Goal: Subscribe to service/newsletter

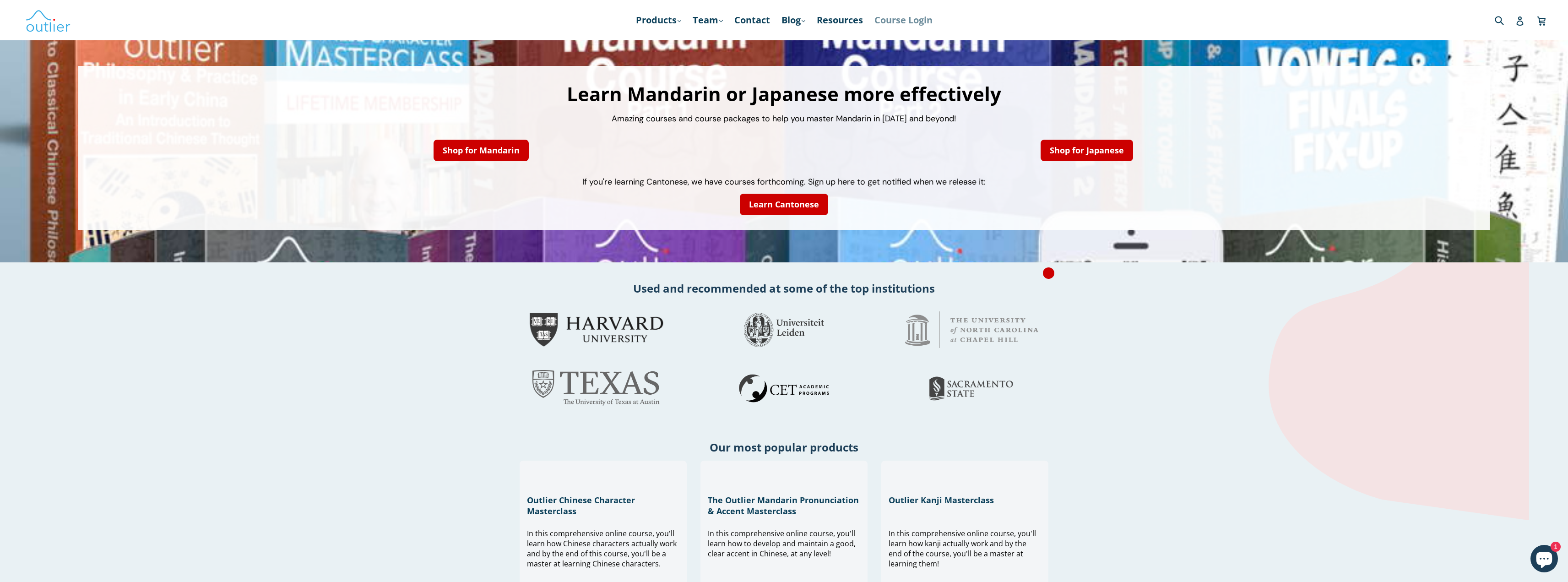
click at [899, 20] on link "Course Login" at bounding box center [903, 20] width 67 height 16
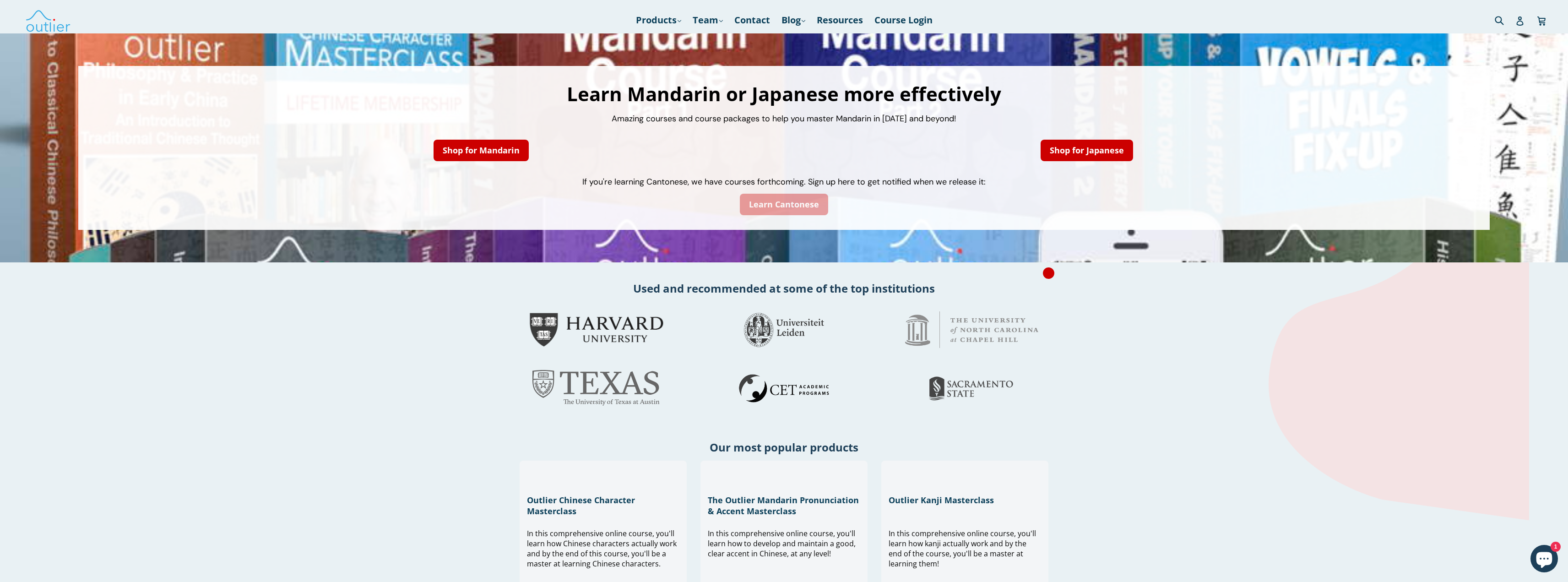
click at [796, 207] on link "Learn Cantonese" at bounding box center [784, 205] width 88 height 22
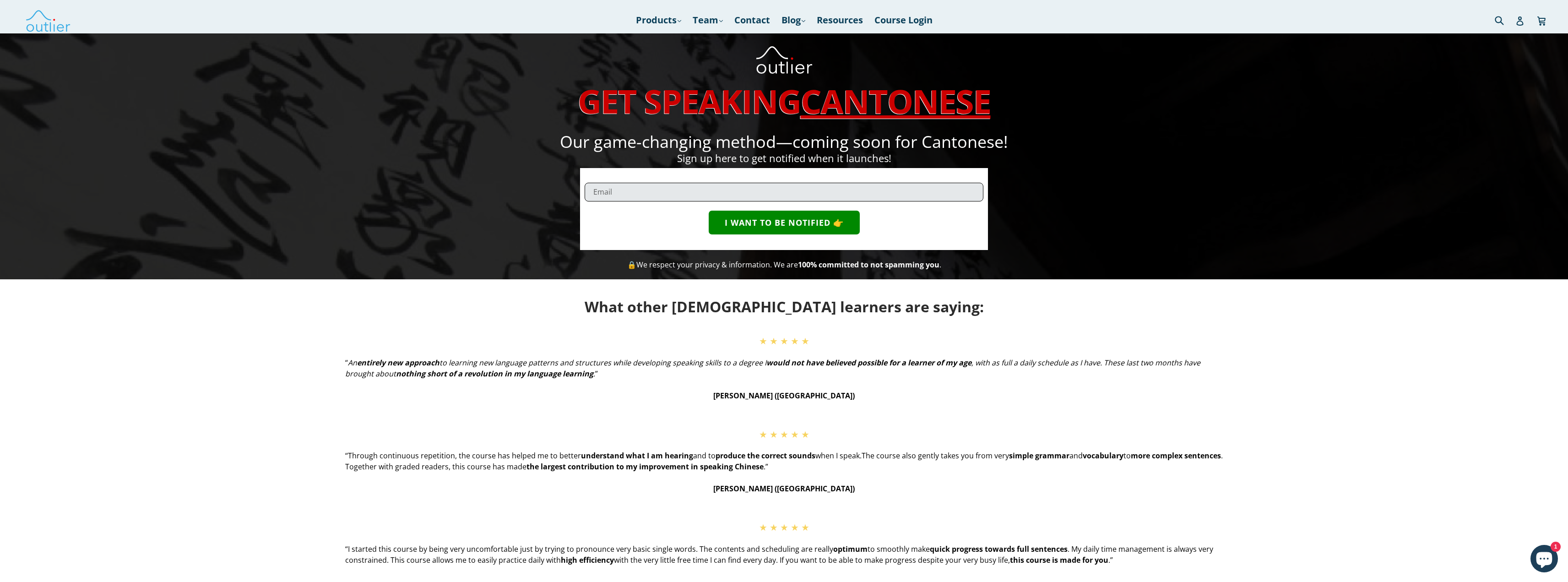
click at [724, 185] on input "email" at bounding box center [784, 192] width 399 height 19
click at [797, 223] on button "I WANT TO BE NOTIFIED 👉" at bounding box center [784, 223] width 151 height 24
click at [746, 195] on input "[EMAIL_ADDRESS][DOMAIN_NAME]" at bounding box center [784, 192] width 399 height 19
click at [726, 193] on input "[EMAIL_ADDRESS][DOMAIN_NAME]" at bounding box center [784, 192] width 399 height 19
type input "[EMAIL_ADDRESS][DOMAIN_NAME]"
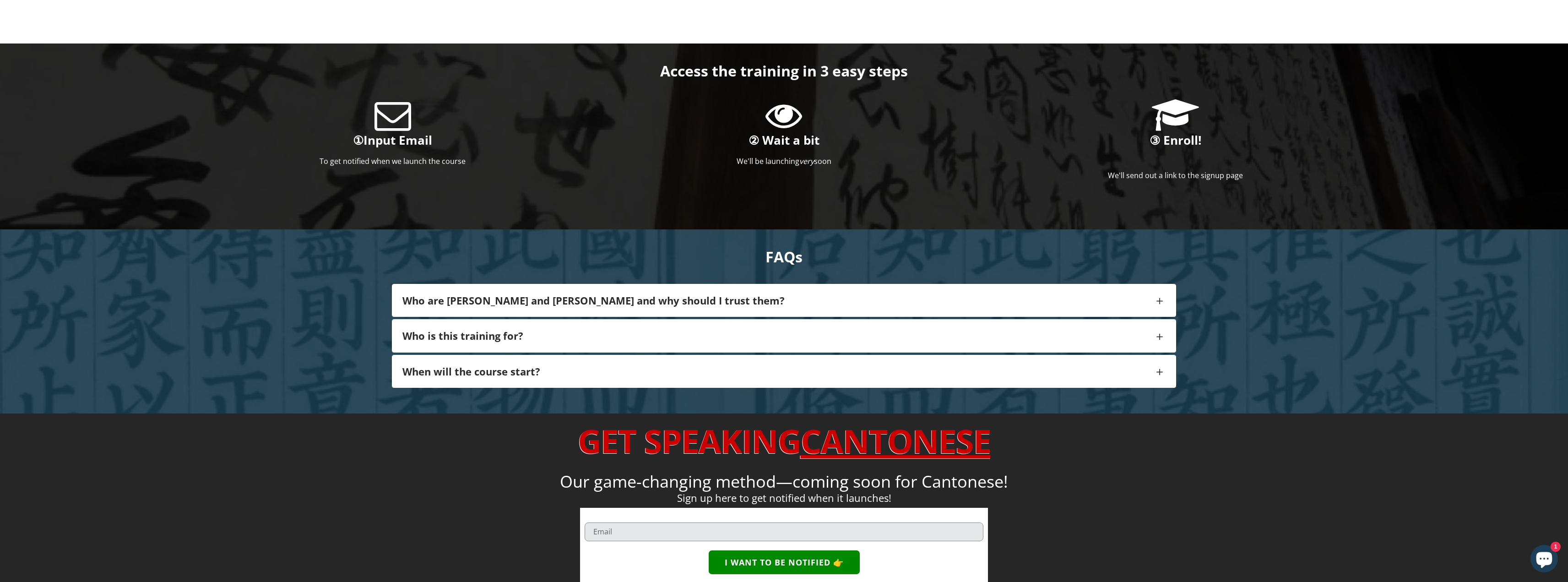
scroll to position [687, 0]
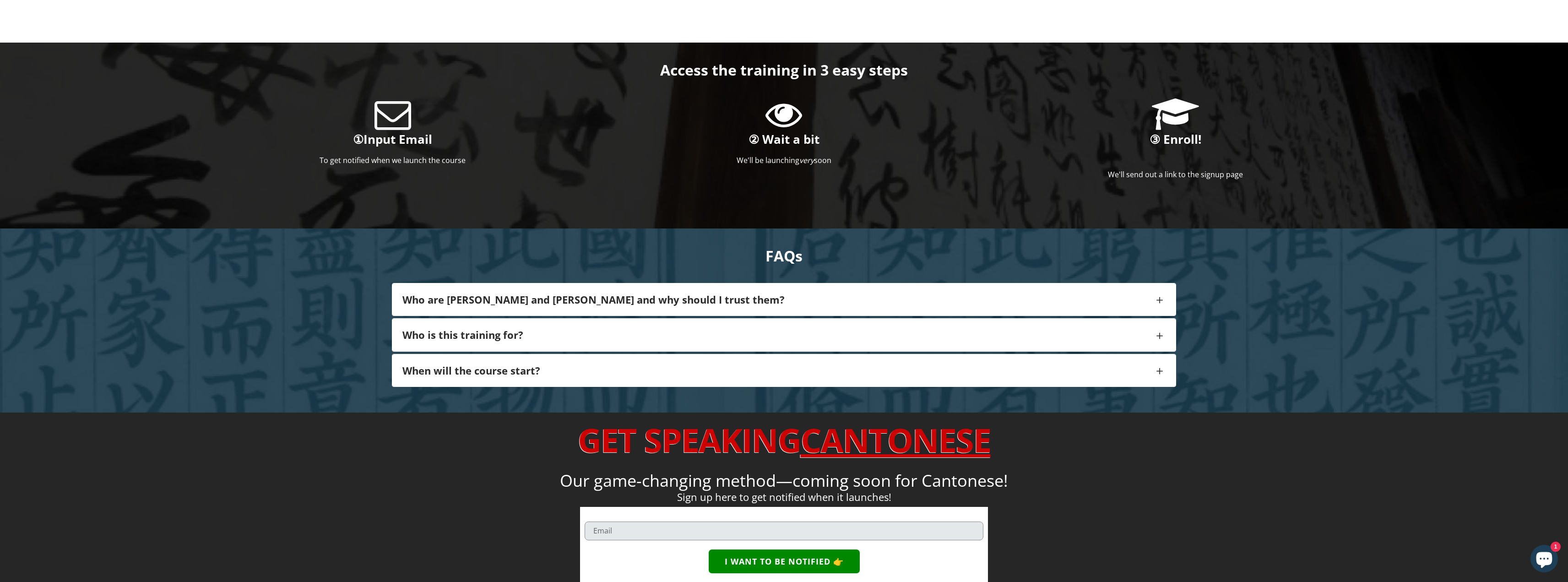
click at [700, 341] on h4 "Who is this training for?" at bounding box center [778, 334] width 751 height 12
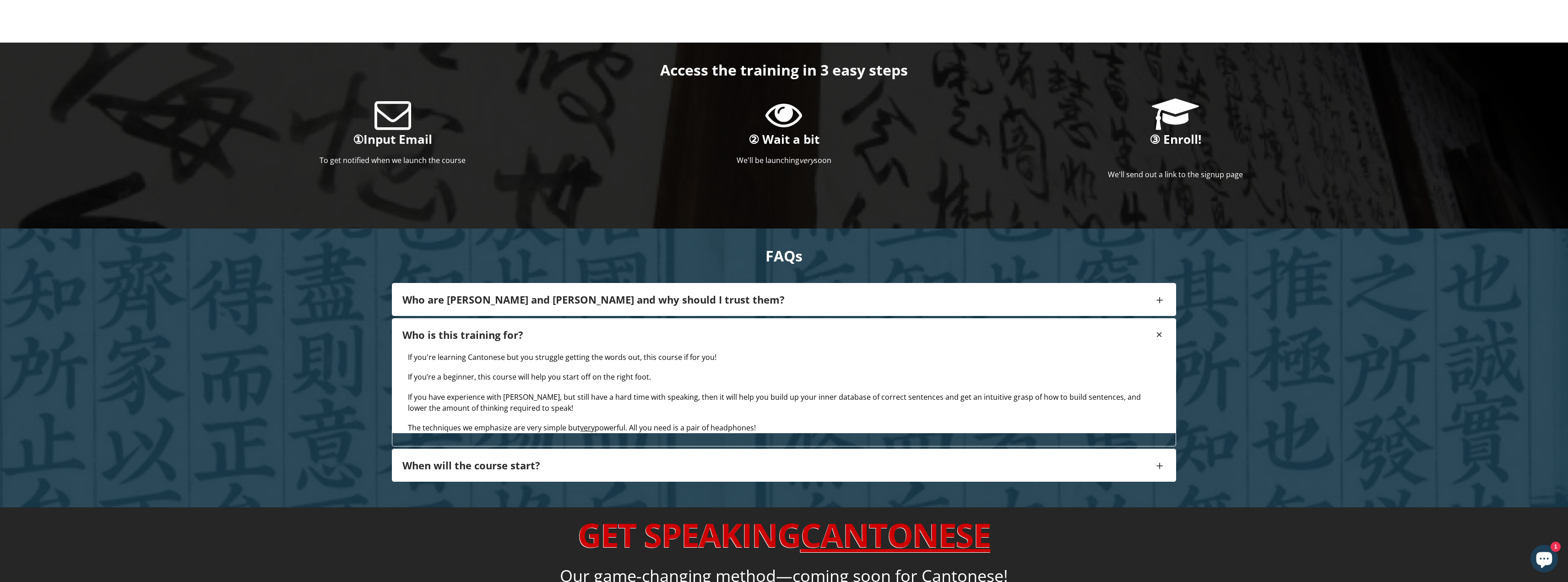
click at [702, 468] on div "When will the course start?" at bounding box center [784, 465] width 784 height 32
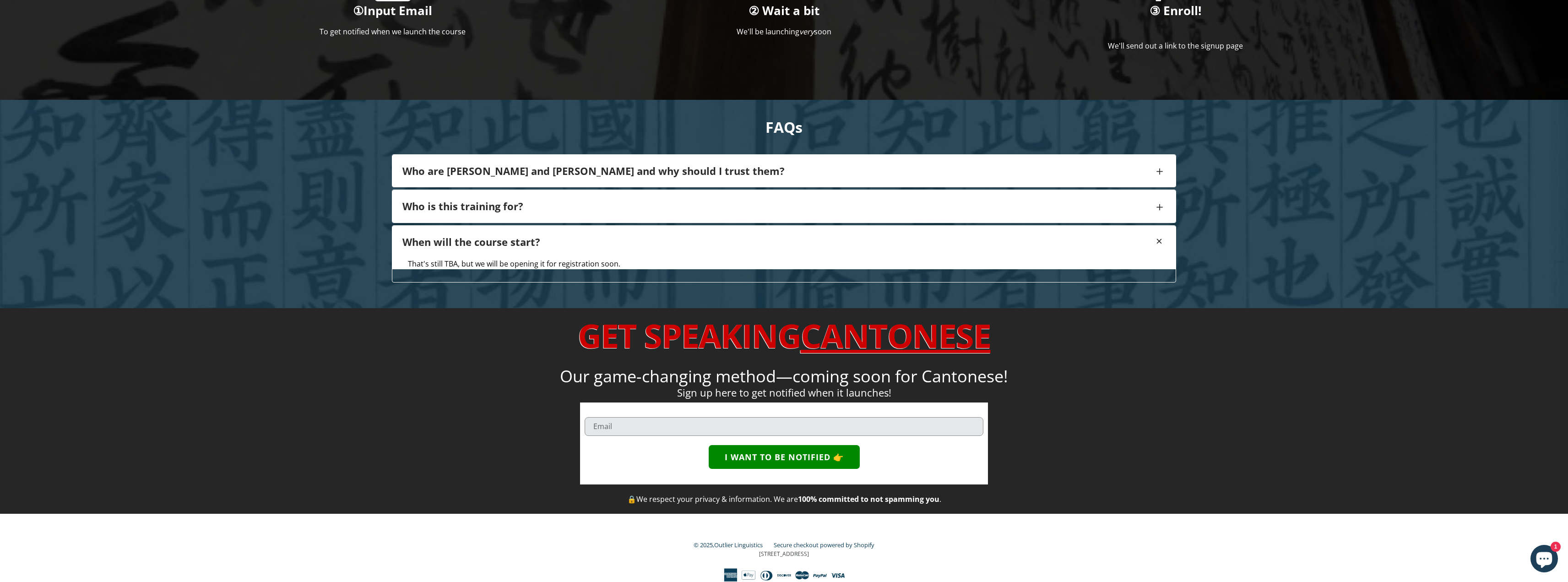
scroll to position [827, 0]
click at [1543, 557] on icon "Chat window" at bounding box center [1544, 560] width 16 height 16
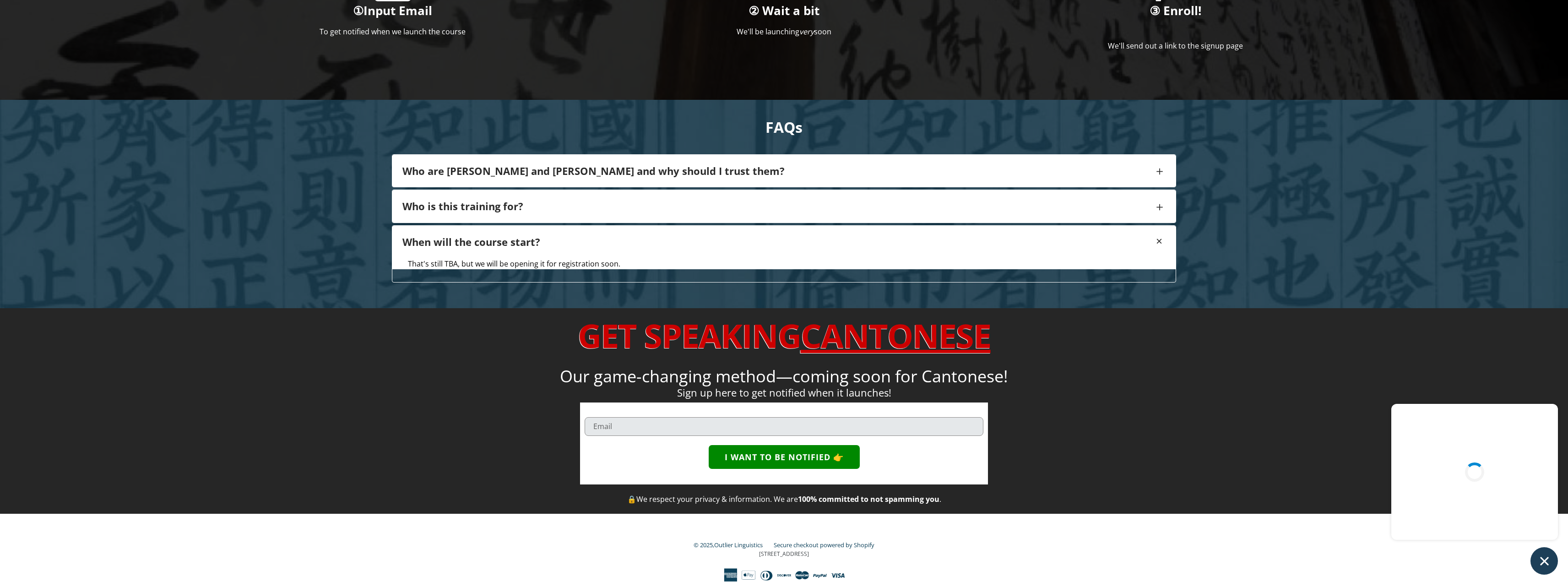
scroll to position [690, 0]
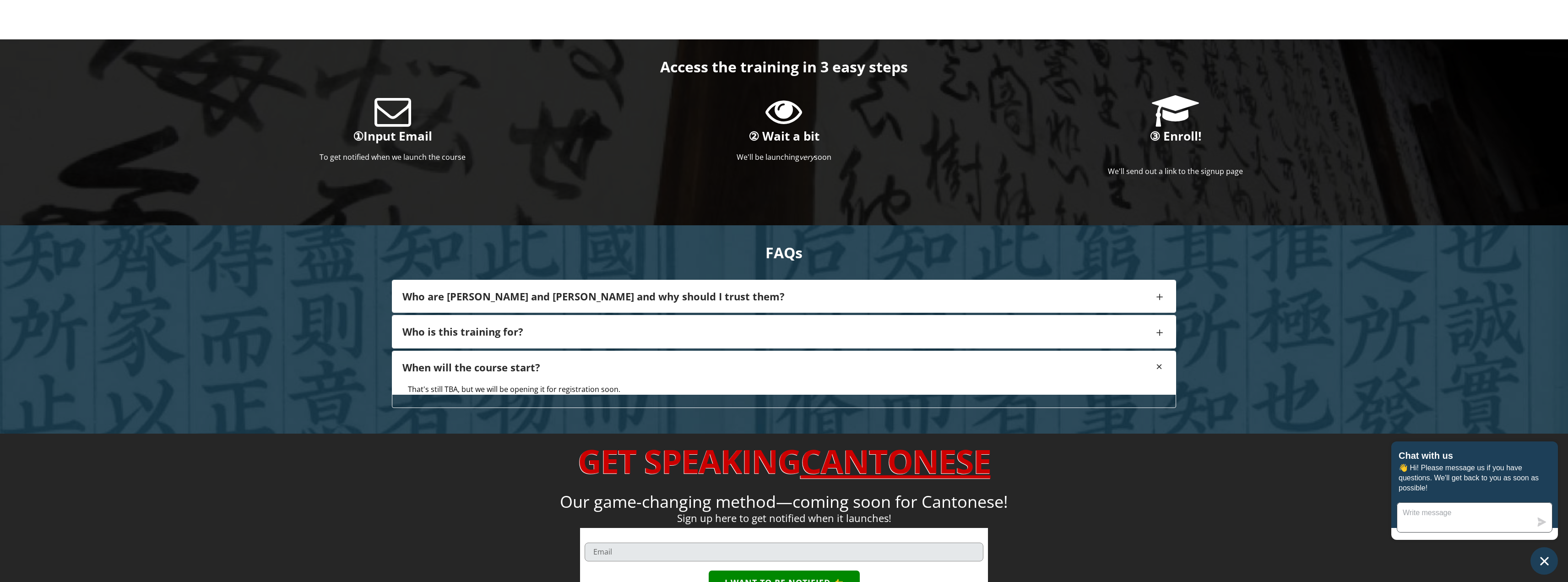
click at [1474, 519] on textarea "Message us" at bounding box center [1464, 518] width 135 height 30
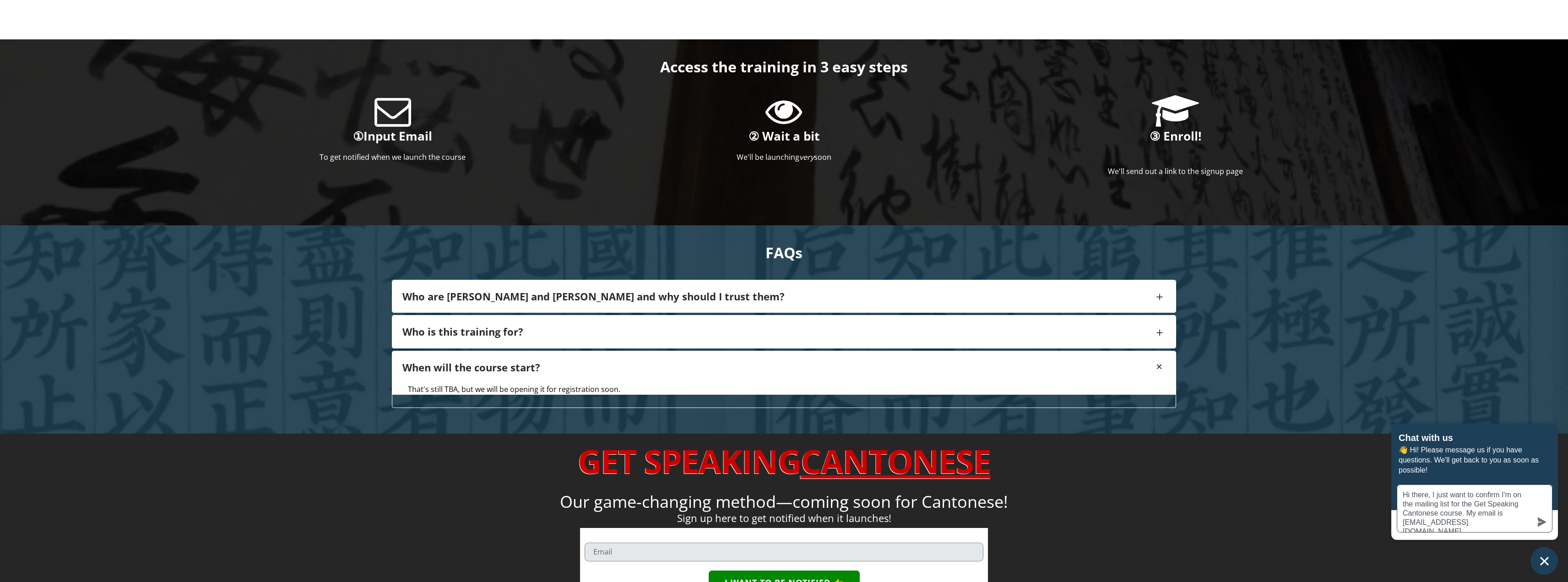
type textarea "Hi there, I just want to confirm I'm on the mailing list for the Get Speaking C…"
click at [1538, 521] on icon "submit" at bounding box center [1542, 522] width 9 height 9
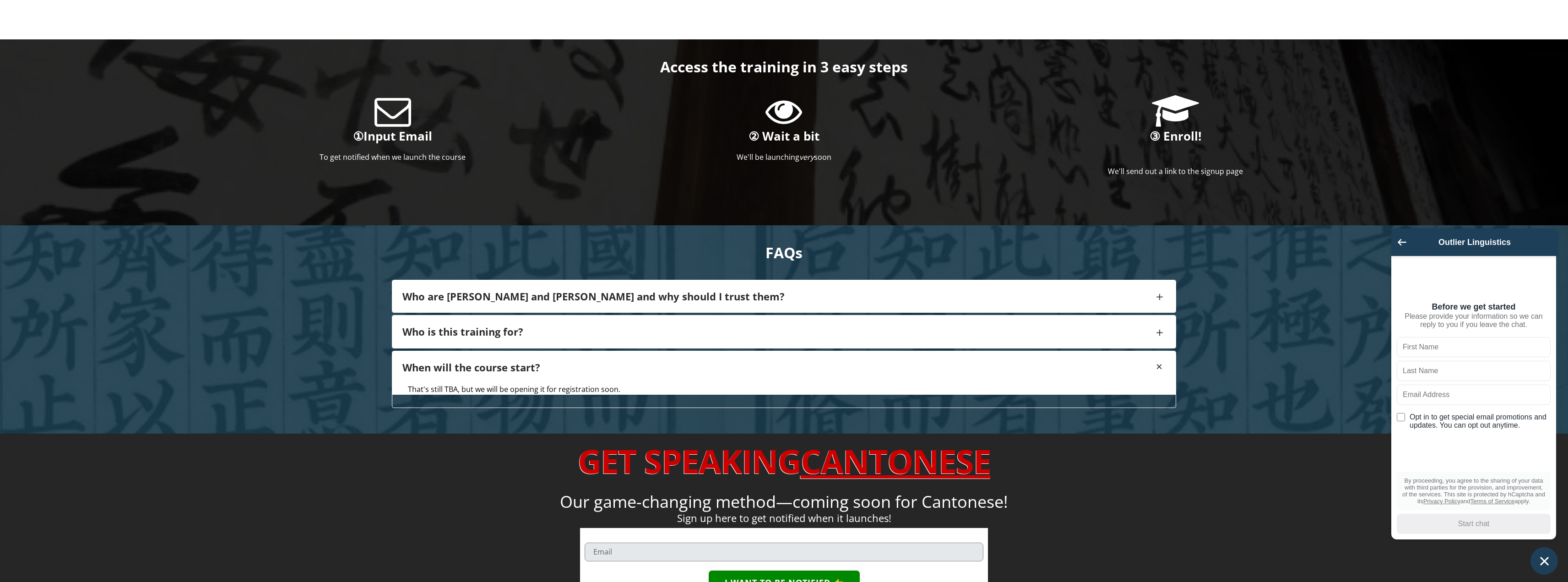
click at [1466, 350] on input "text" at bounding box center [1474, 347] width 154 height 20
type input "[PERSON_NAME]"
type input "c"
type input "Cham"
type input "[EMAIL_ADDRESS][DOMAIN_NAME]"
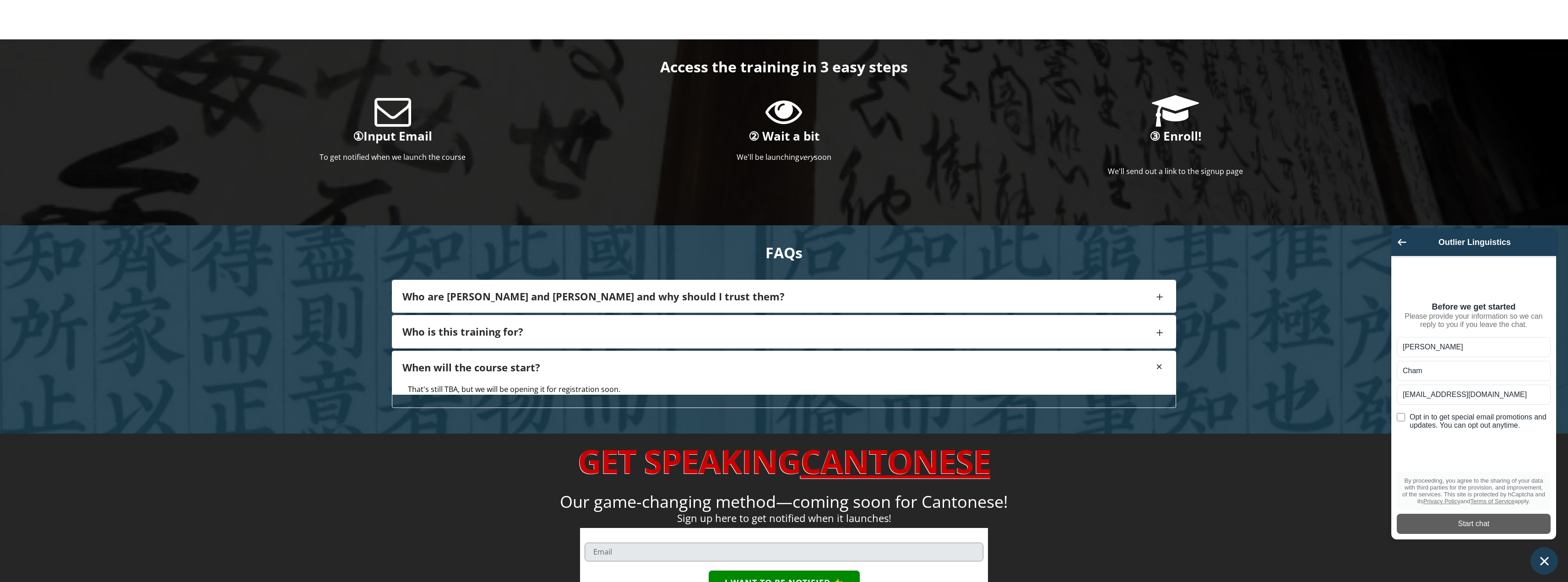
click at [1469, 521] on div "Start chat" at bounding box center [1473, 523] width 143 height 10
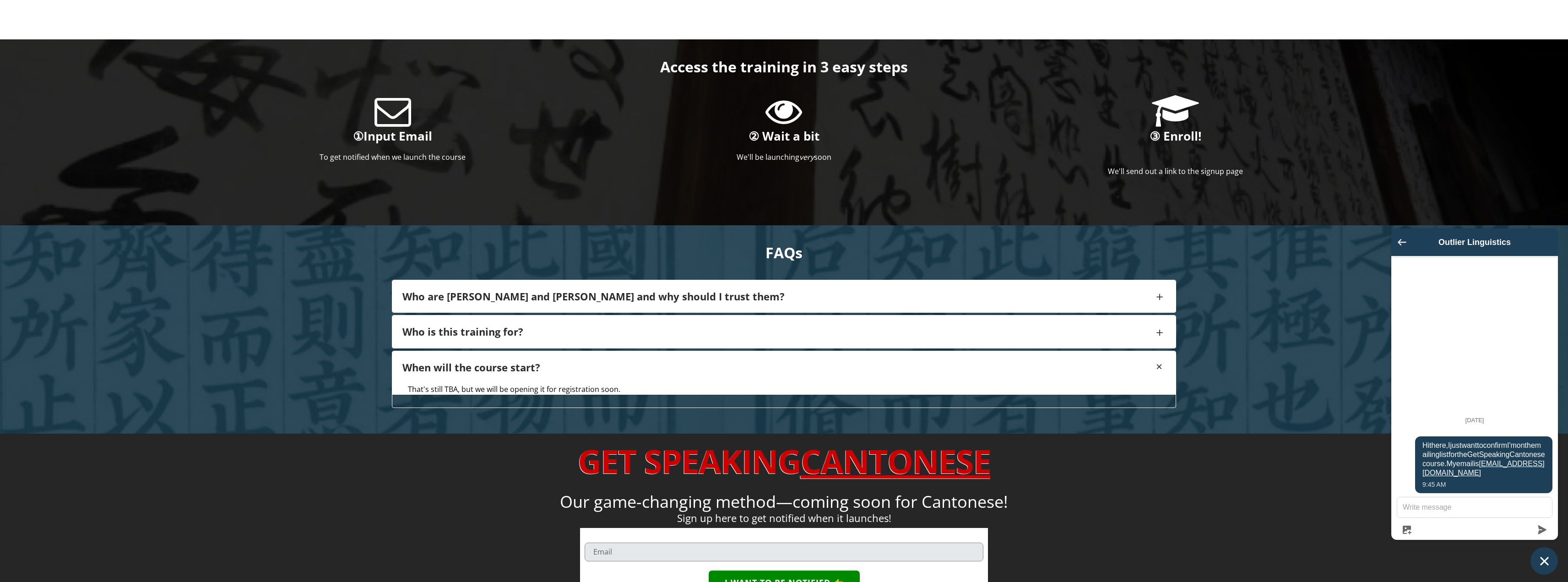
click at [1403, 245] on icon "Go back to the main screen" at bounding box center [1402, 242] width 8 height 6
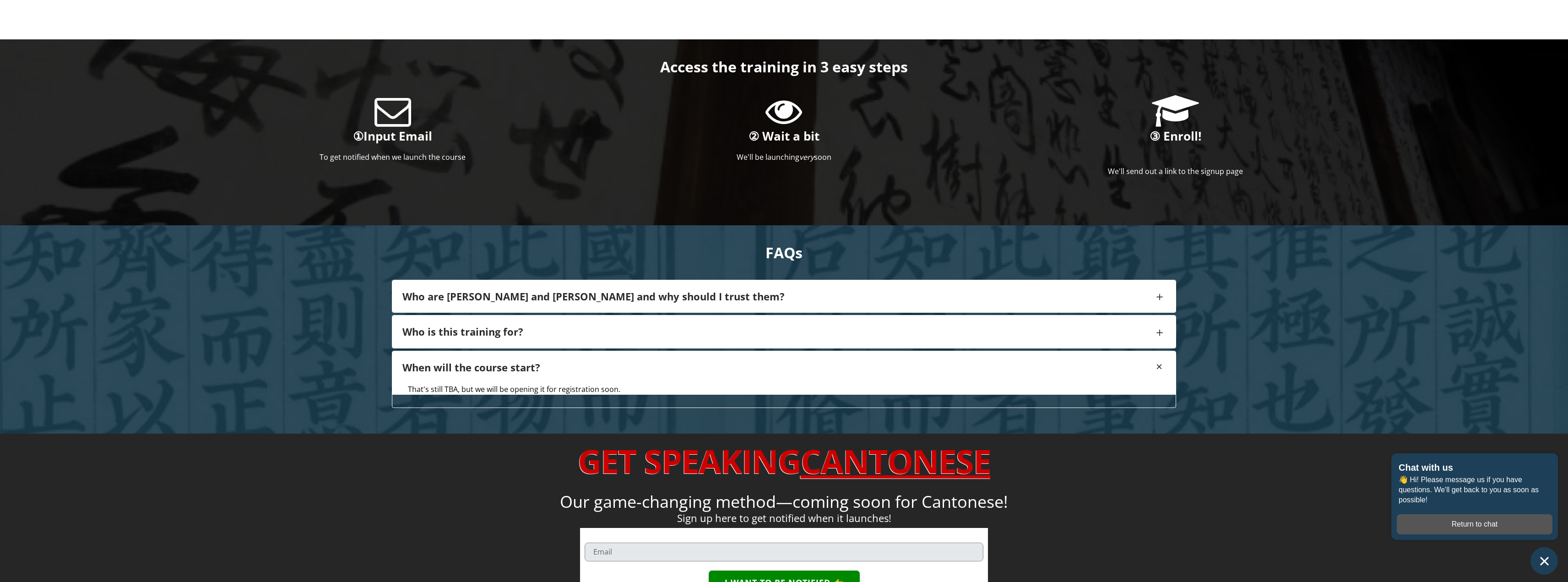
click at [1351, 341] on div "FAQs Who are [PERSON_NAME] and [PERSON_NAME] and why should I trust them? [PERS…" at bounding box center [784, 329] width 1568 height 208
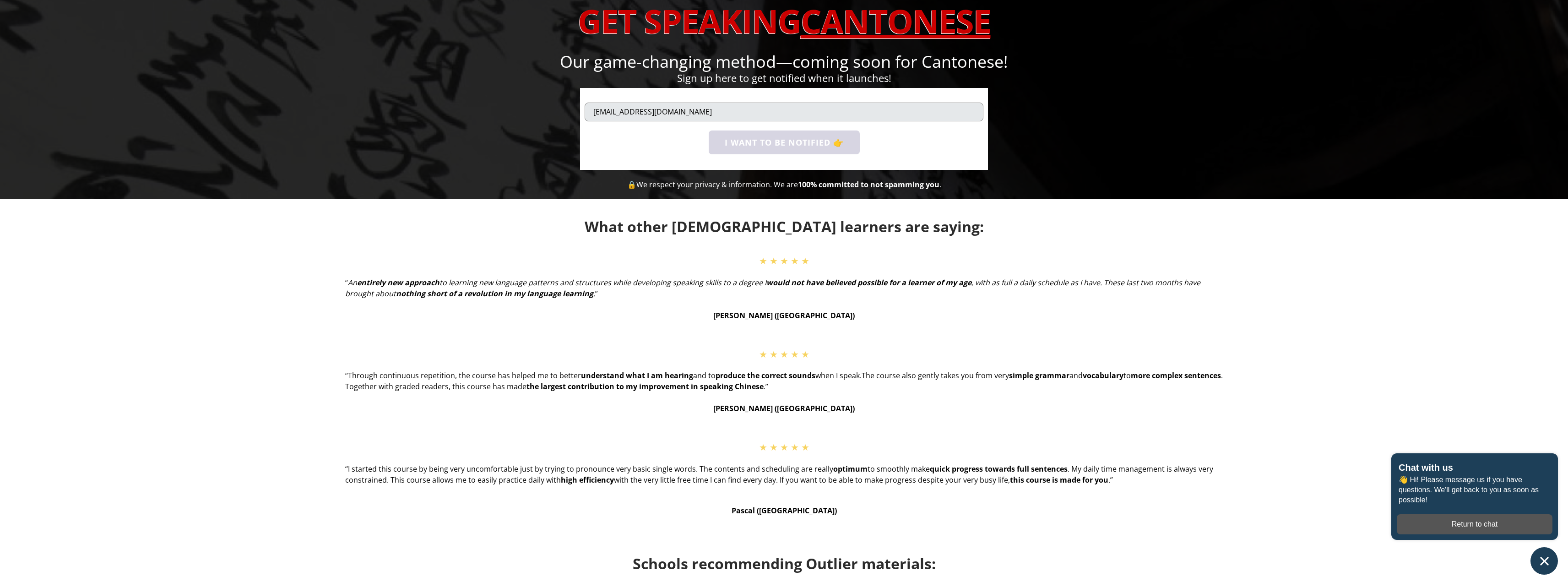
scroll to position [0, 0]
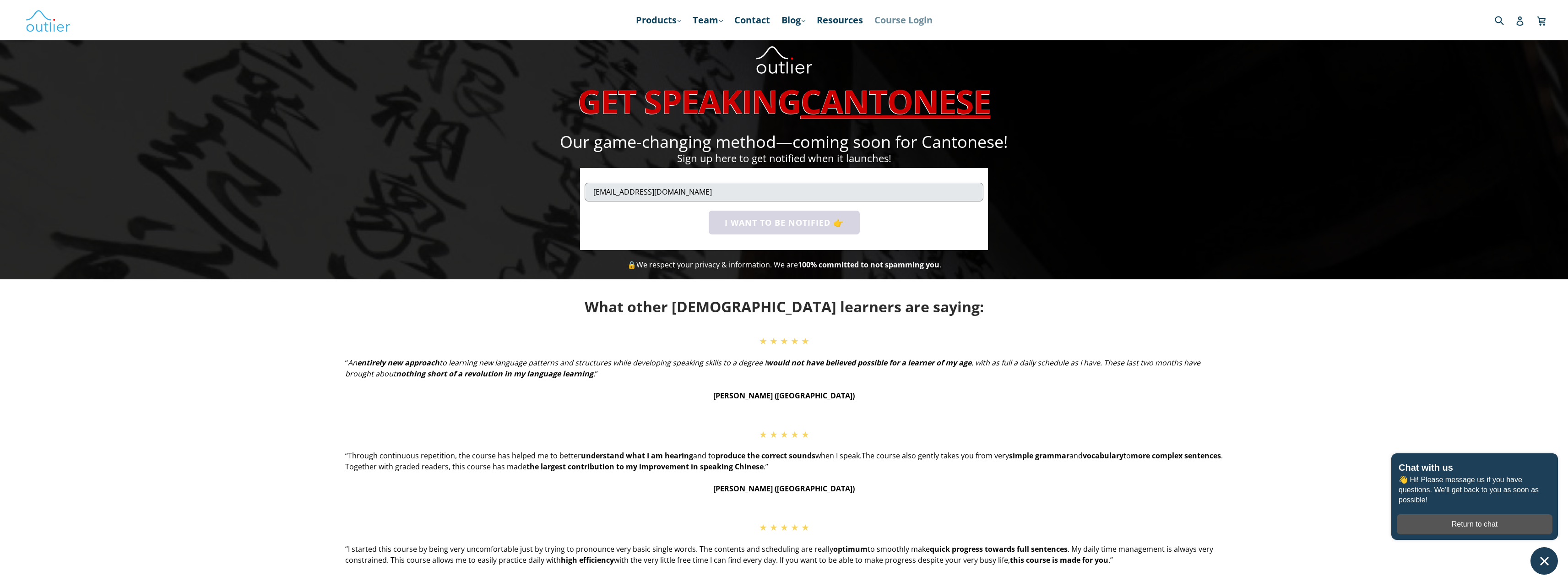
click at [920, 24] on link "Course Login" at bounding box center [903, 20] width 67 height 16
